Goal: Transaction & Acquisition: Obtain resource

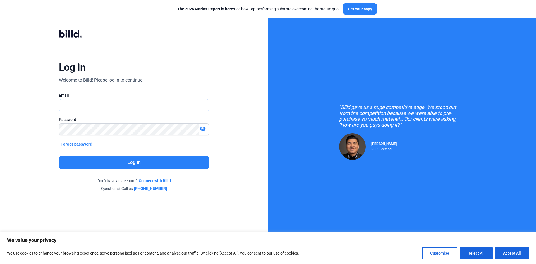
click at [118, 106] on input "text" at bounding box center [134, 104] width 150 height 11
type input "[EMAIL_ADDRESS][DOMAIN_NAME]"
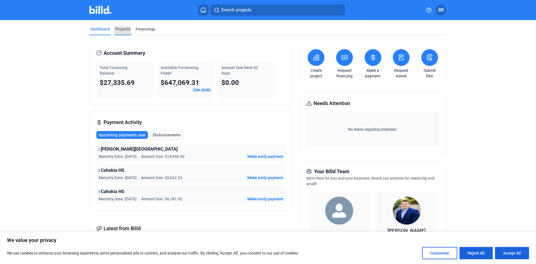
click at [126, 27] on div "Projects" at bounding box center [122, 29] width 15 height 6
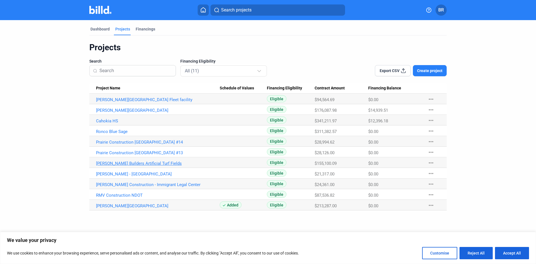
click at [119, 162] on link "[PERSON_NAME] Builders Artificial Turf Fields" at bounding box center [158, 163] width 124 height 5
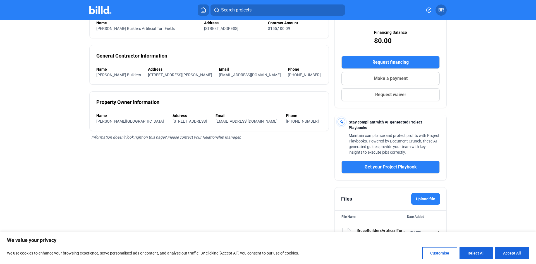
scroll to position [68, 0]
click at [512, 250] on button "Accept All" at bounding box center [512, 253] width 34 height 12
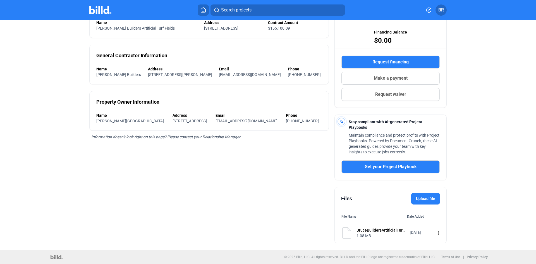
checkbox input "true"
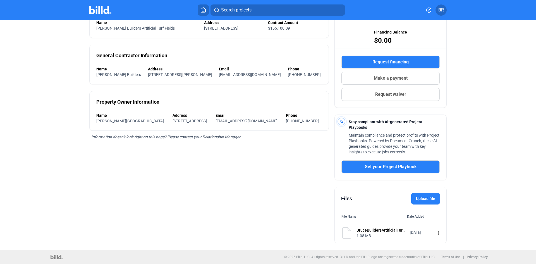
scroll to position [0, 0]
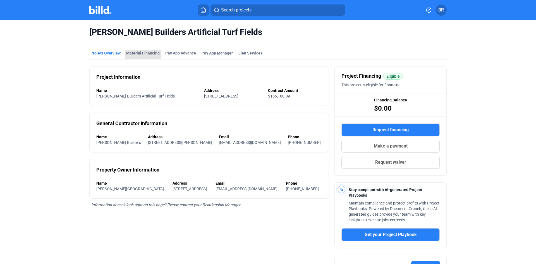
click at [144, 50] on div "Material Financing" at bounding box center [143, 53] width 34 height 6
